Goal: Use online tool/utility: Utilize a website feature to perform a specific function

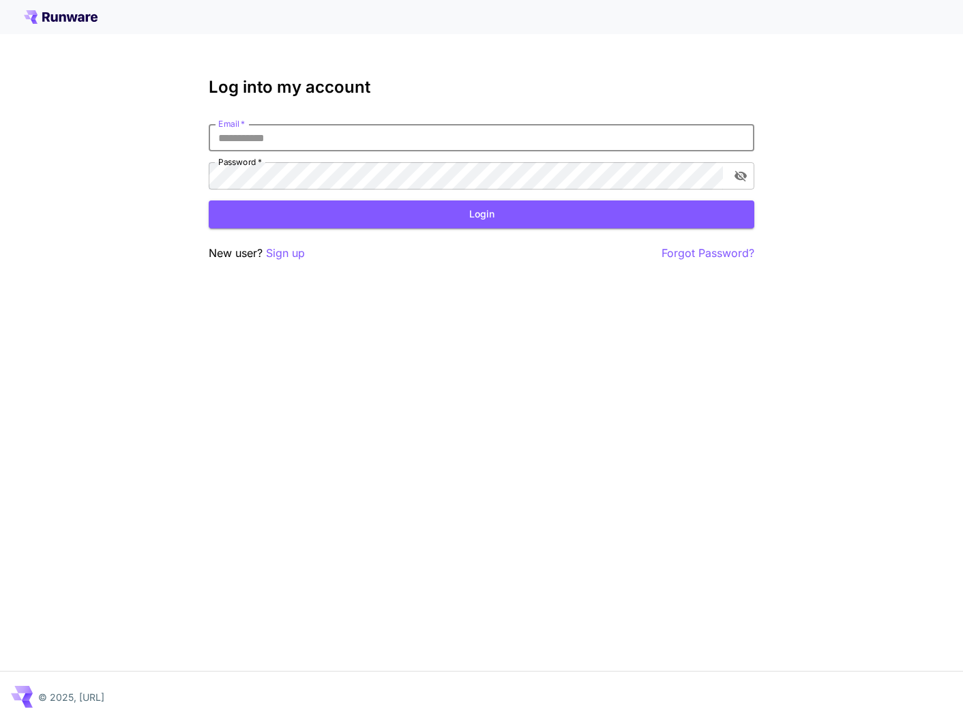
click at [301, 147] on input "Email   *" at bounding box center [482, 137] width 546 height 27
type input "**********"
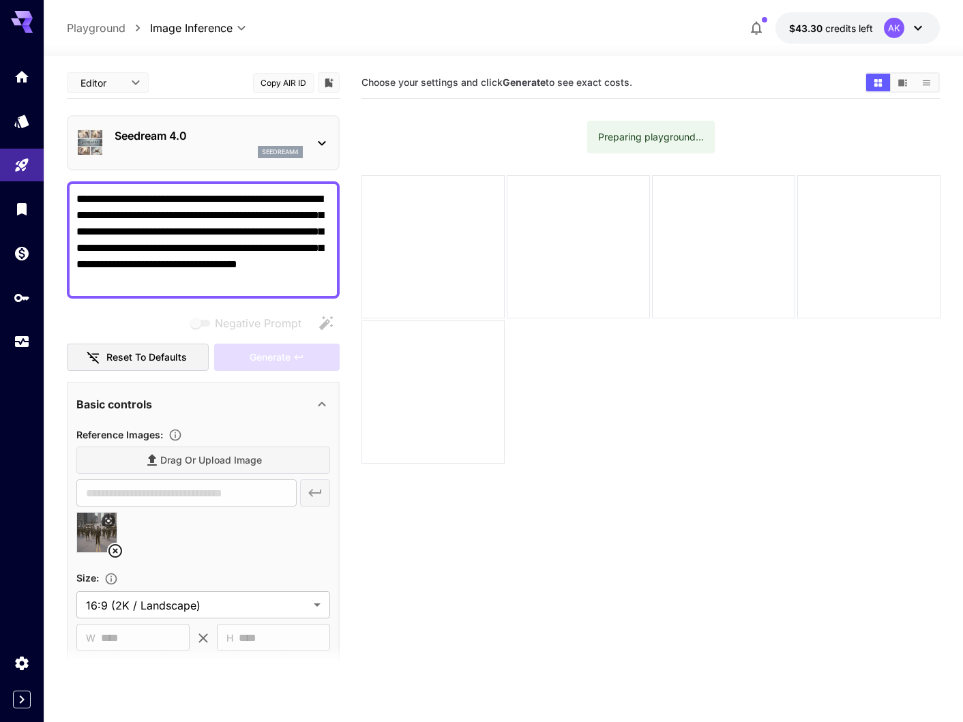
click at [217, 202] on textarea "**********" at bounding box center [203, 240] width 254 height 98
click at [218, 198] on textarea "**********" at bounding box center [203, 240] width 254 height 98
